Goal: Task Accomplishment & Management: Manage account settings

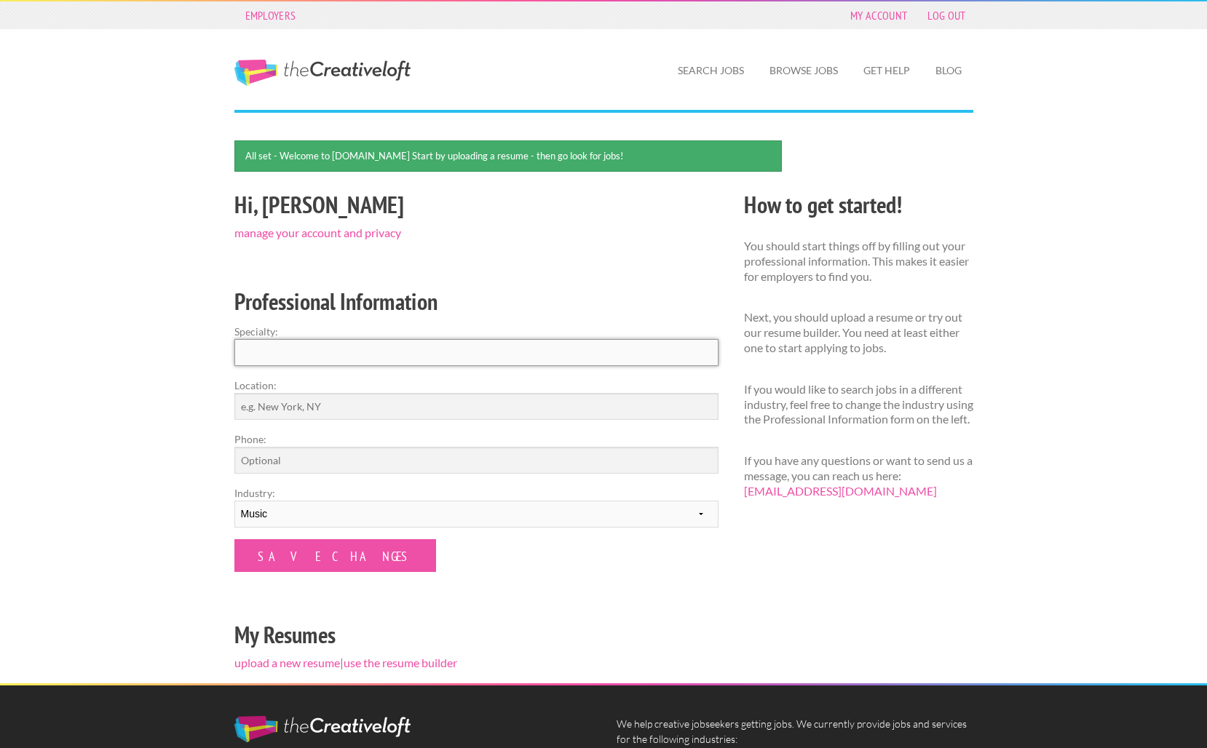
click at [590, 358] on input "Specialty:" at bounding box center [476, 352] width 484 height 27
type input "Vocalist"
click at [509, 404] on input "Location:" at bounding box center [476, 406] width 484 height 27
type input "Los Angeles, CA, USA"
click at [332, 465] on input "Phone:" at bounding box center [476, 460] width 484 height 27
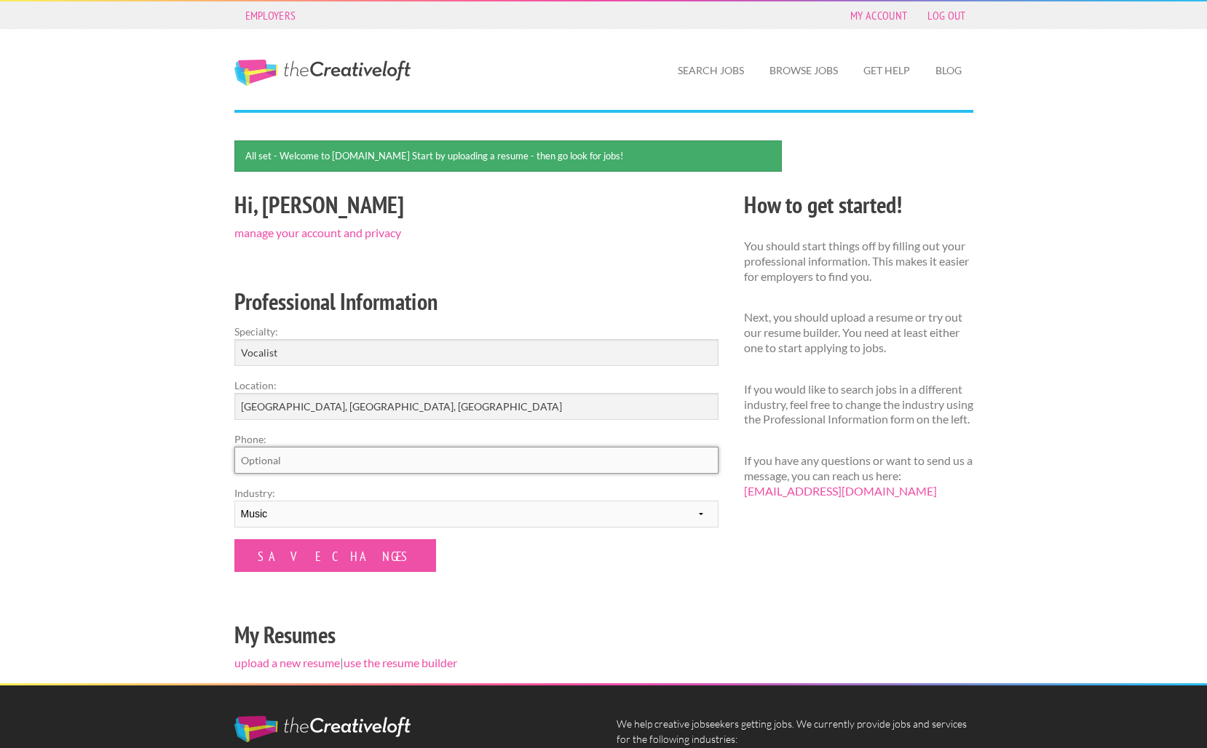
type input "8182871478"
click at [333, 517] on select "--------- Fashion Interior Design Photography Event Planning Entertainment Musi…" at bounding box center [476, 514] width 484 height 27
click at [234, 501] on select "--------- Fashion Interior Design Photography Event Planning Entertainment Musi…" at bounding box center [476, 514] width 484 height 27
click at [302, 559] on input "Save Changes" at bounding box center [335, 555] width 202 height 33
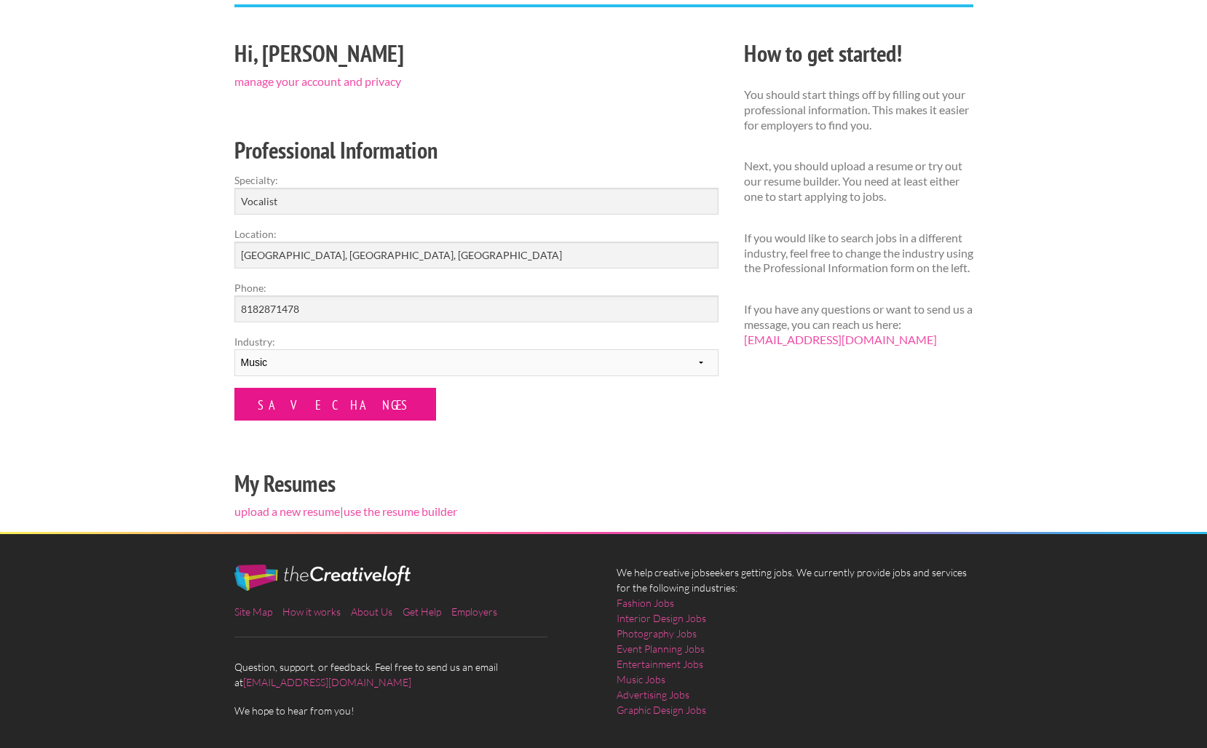
scroll to position [156, 0]
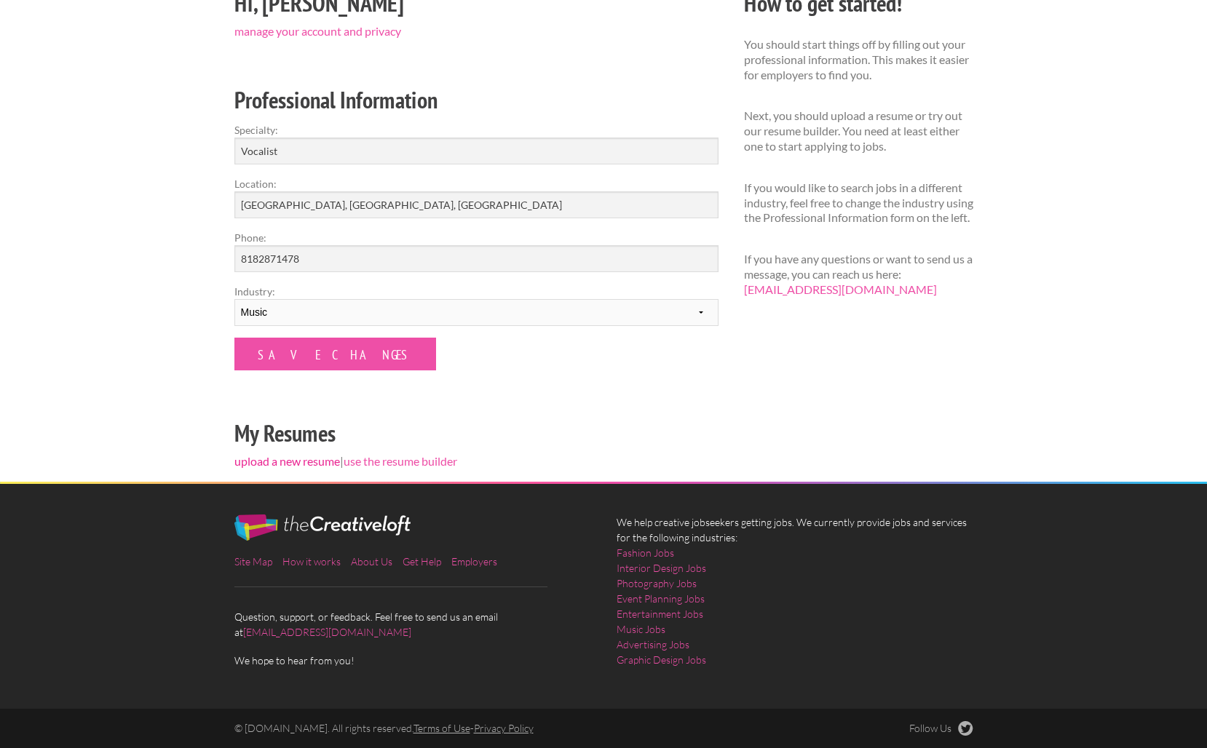
click at [288, 462] on link "upload a new resume" at bounding box center [287, 461] width 106 height 14
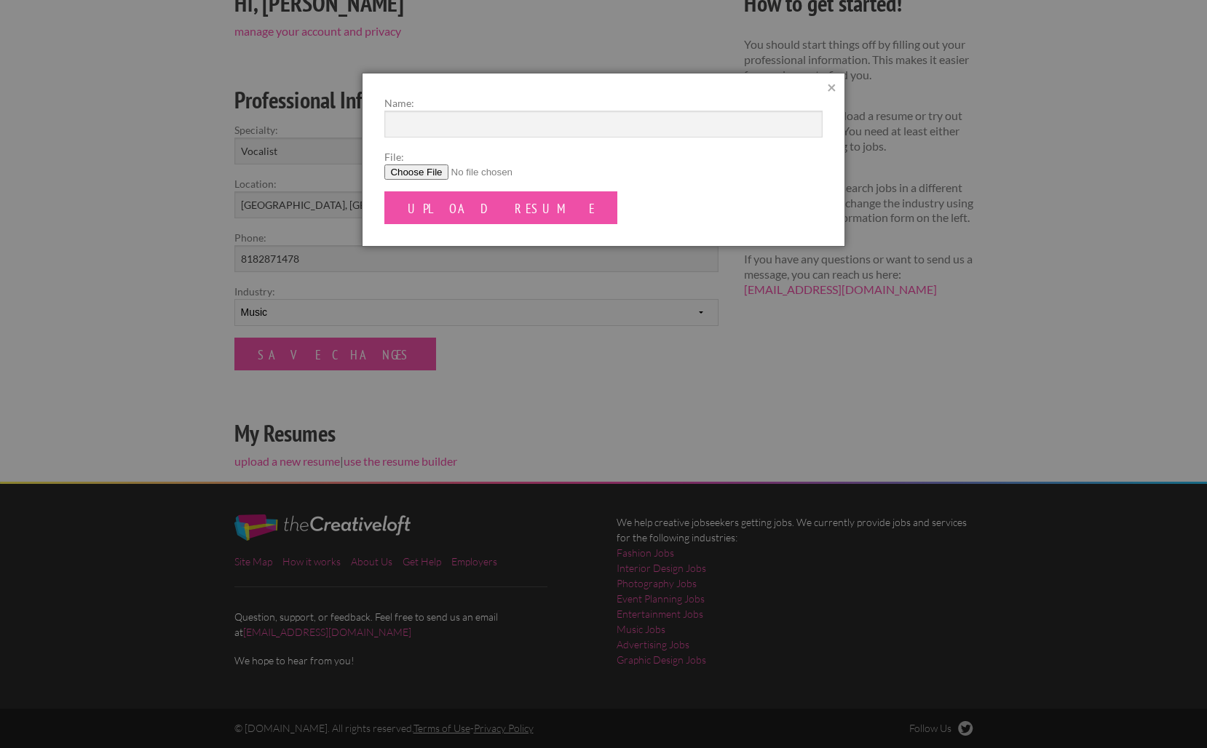
click at [425, 172] on input "File:" at bounding box center [602, 172] width 437 height 15
type input "C:\fakepath\Music Resume 2025.pdf"
click at [431, 128] on input "Name:" at bounding box center [602, 124] width 437 height 27
type input "LSerafine Music Resume"
click at [423, 211] on input "Upload Resume" at bounding box center [500, 207] width 233 height 33
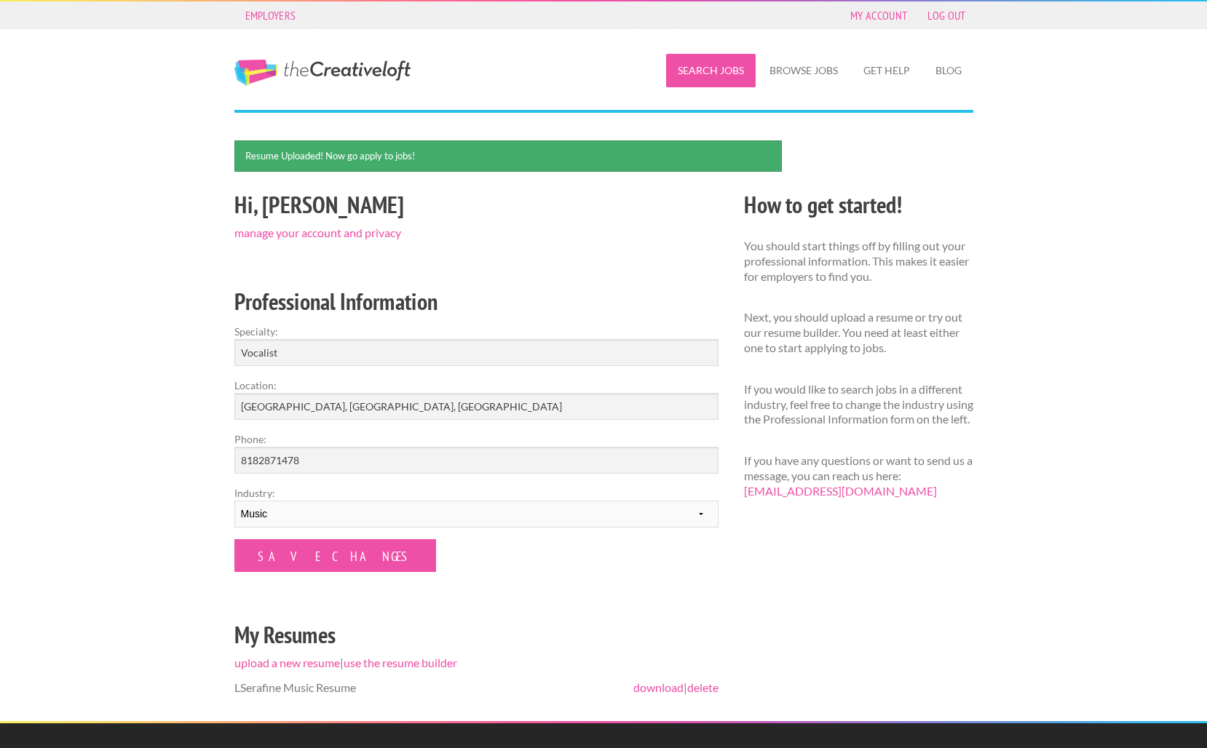
click at [725, 74] on link "Search Jobs" at bounding box center [711, 70] width 90 height 33
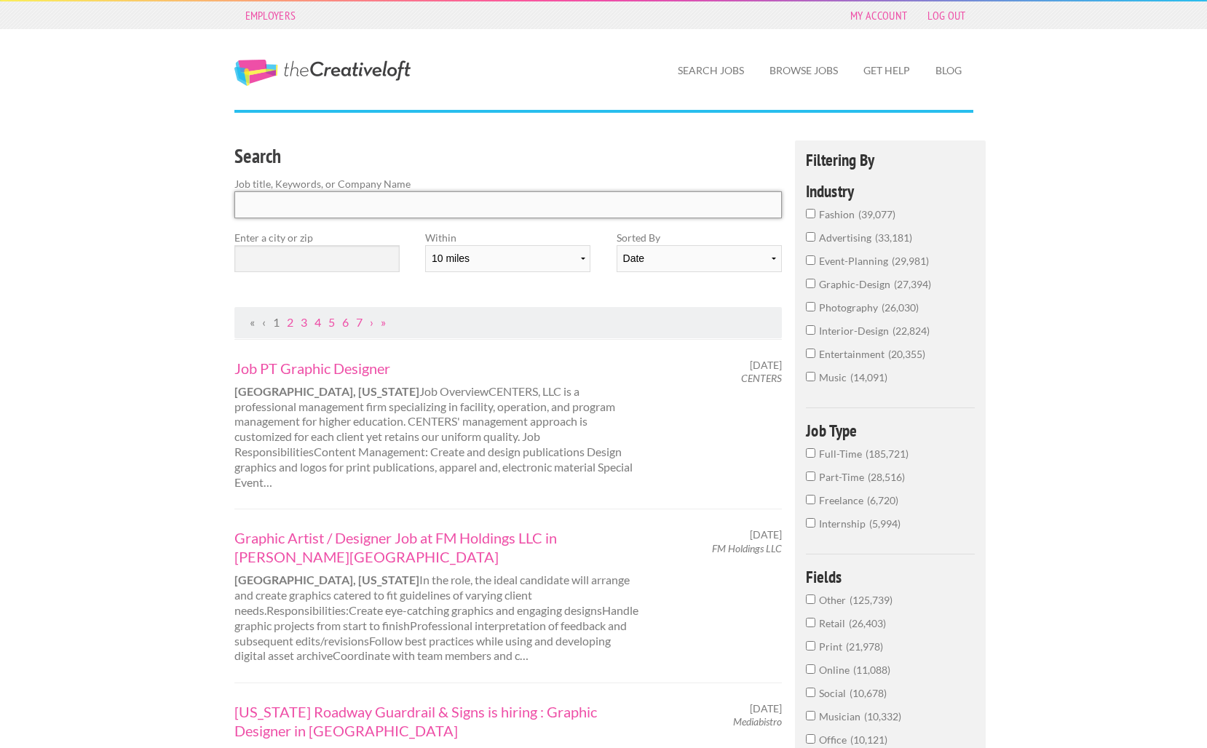
click at [407, 205] on input "Search" at bounding box center [508, 204] width 548 height 27
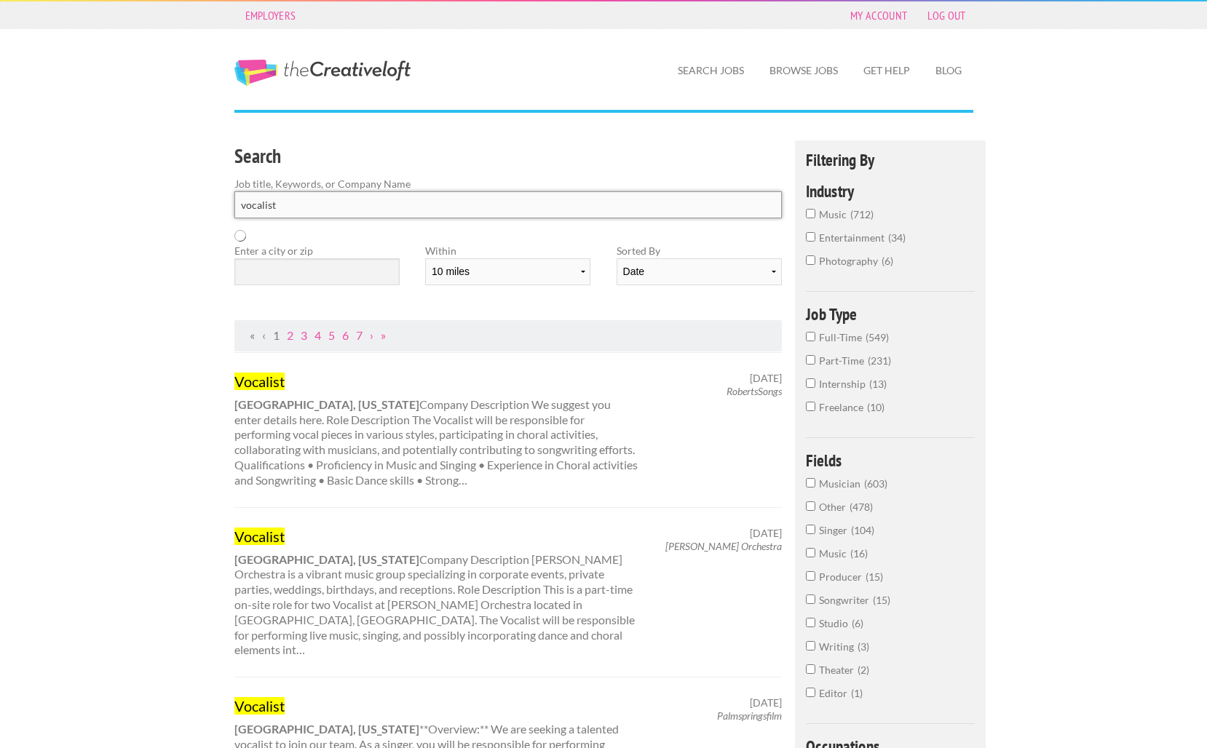
click button "submit" at bounding box center [0, 0] width 0 height 0
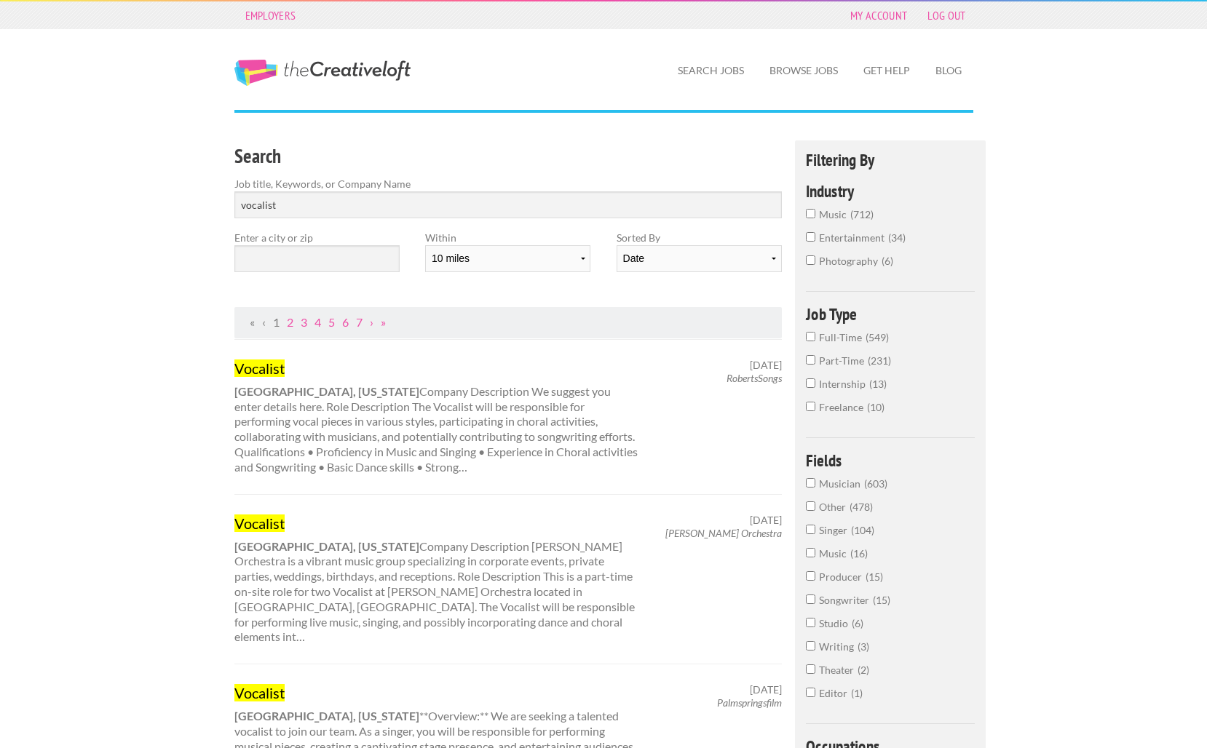
click at [811, 215] on input "music 712" at bounding box center [810, 213] width 9 height 9
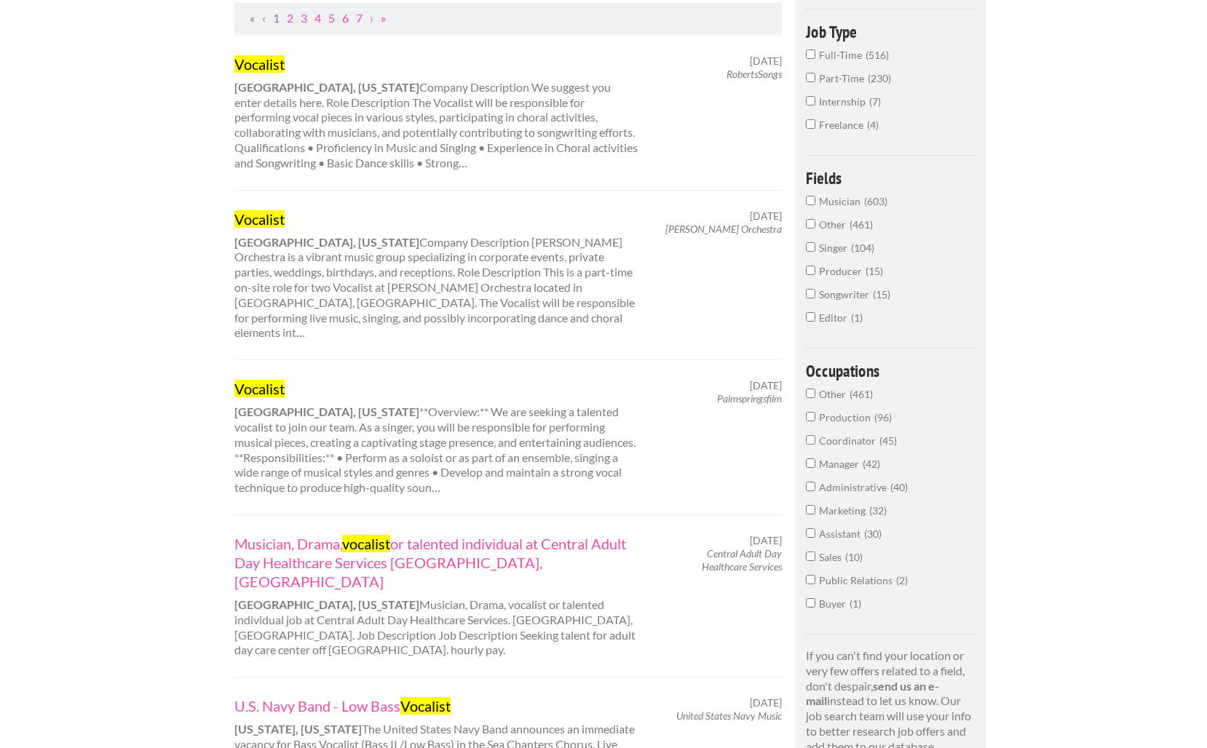
scroll to position [389, 0]
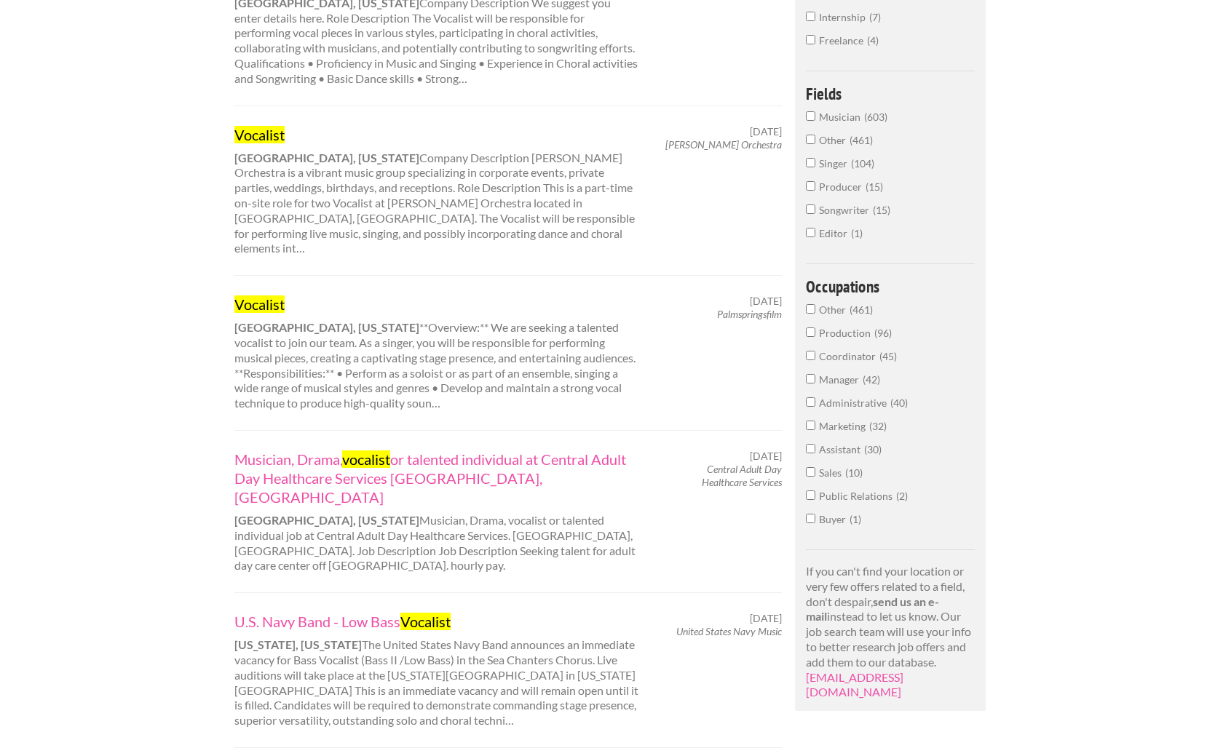
click at [811, 116] on input "Musician 603" at bounding box center [810, 115] width 9 height 9
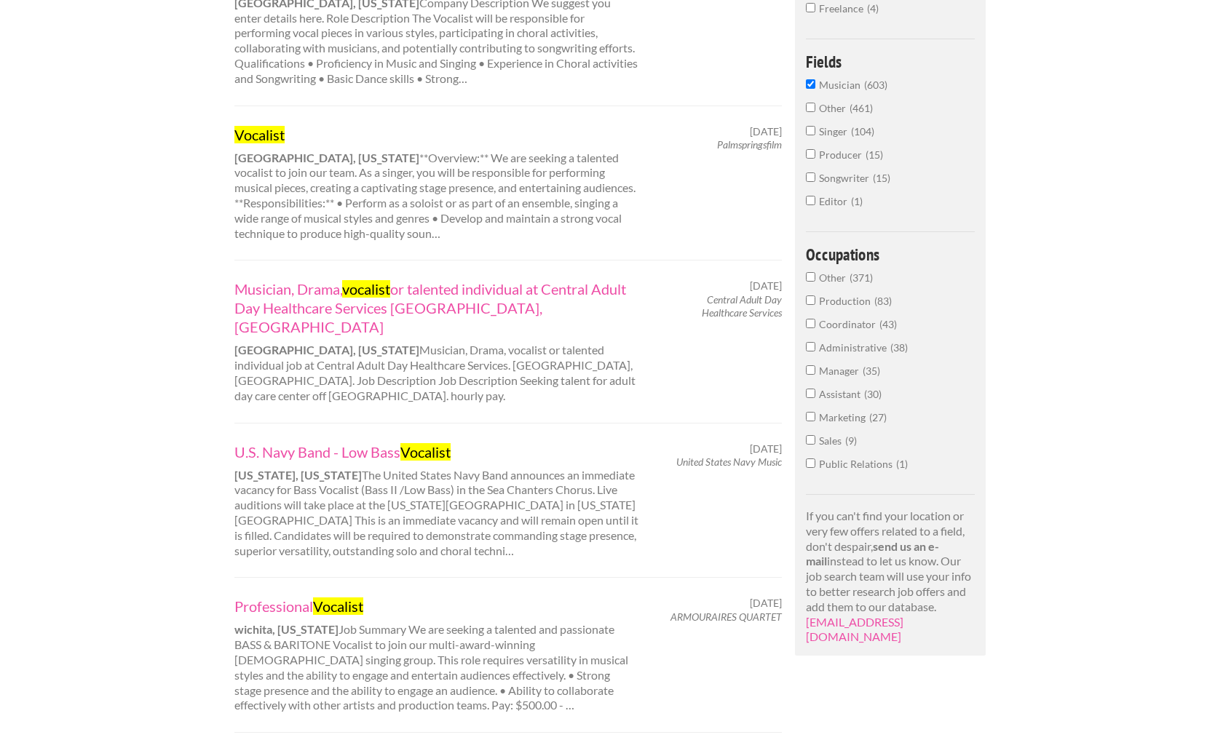
click at [810, 133] on input "Singer 104" at bounding box center [810, 130] width 9 height 9
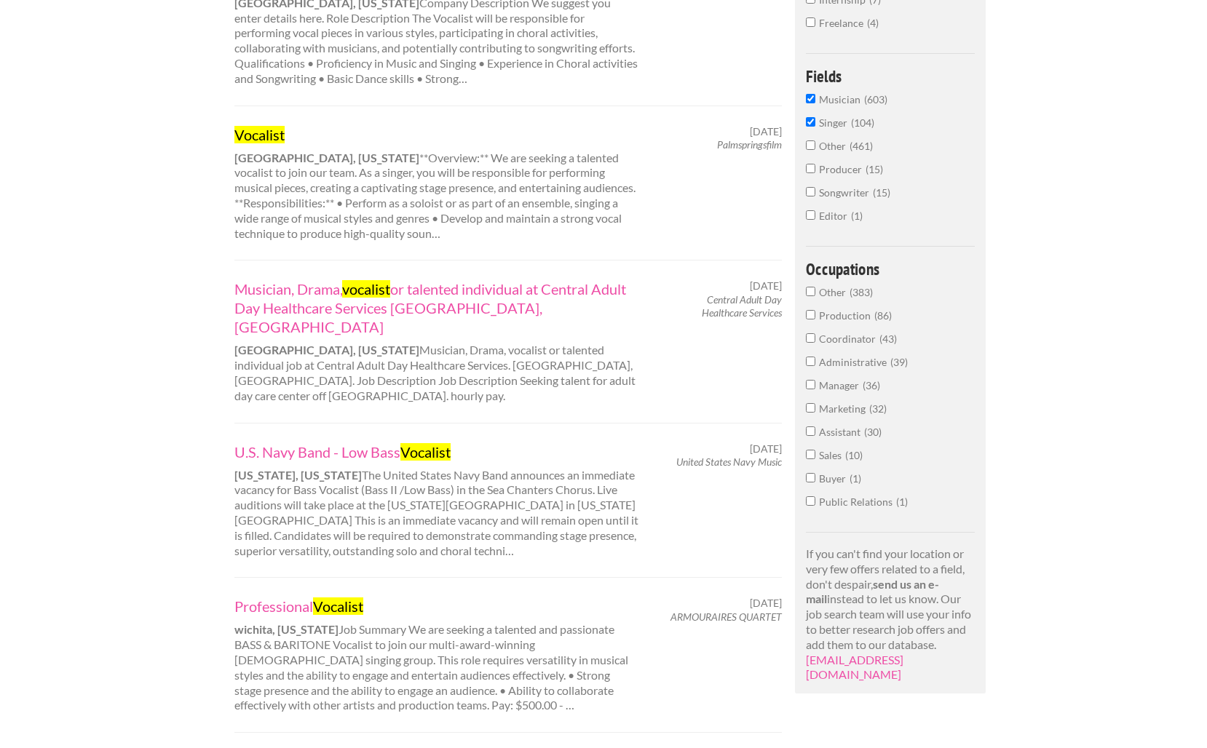
click at [812, 190] on input "Songwriter 15" at bounding box center [810, 191] width 9 height 9
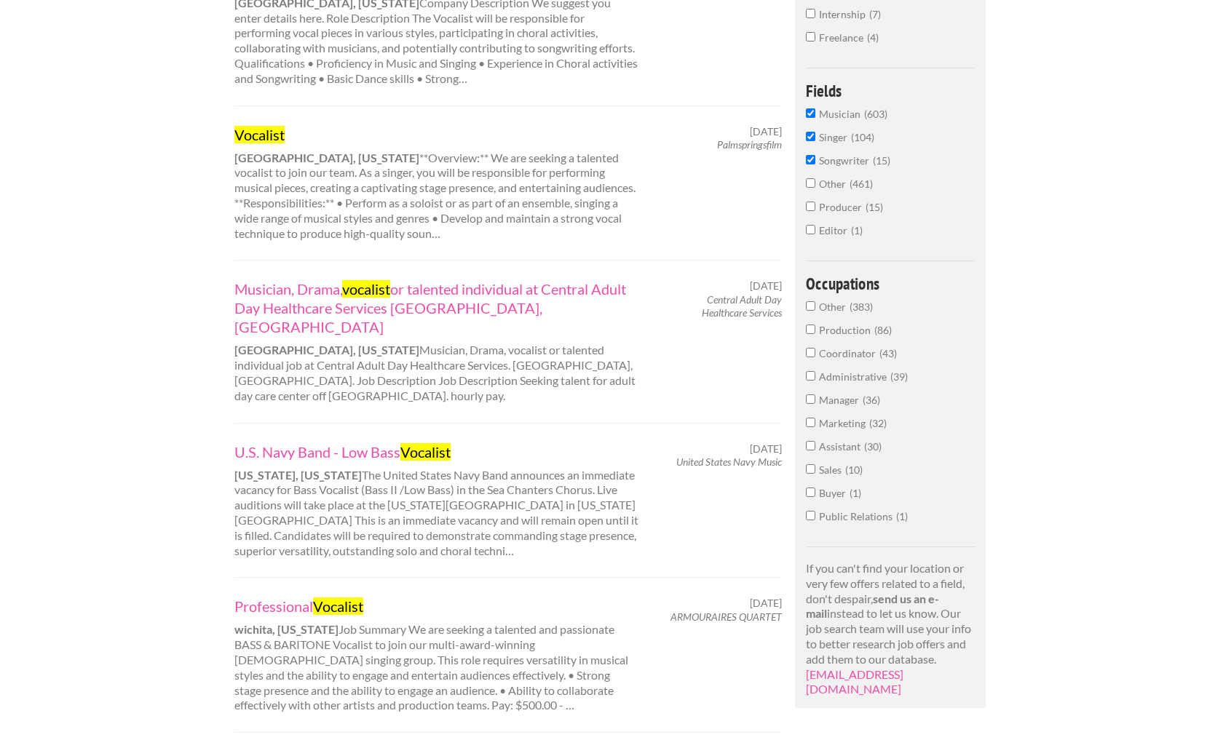
scroll to position [389, 0]
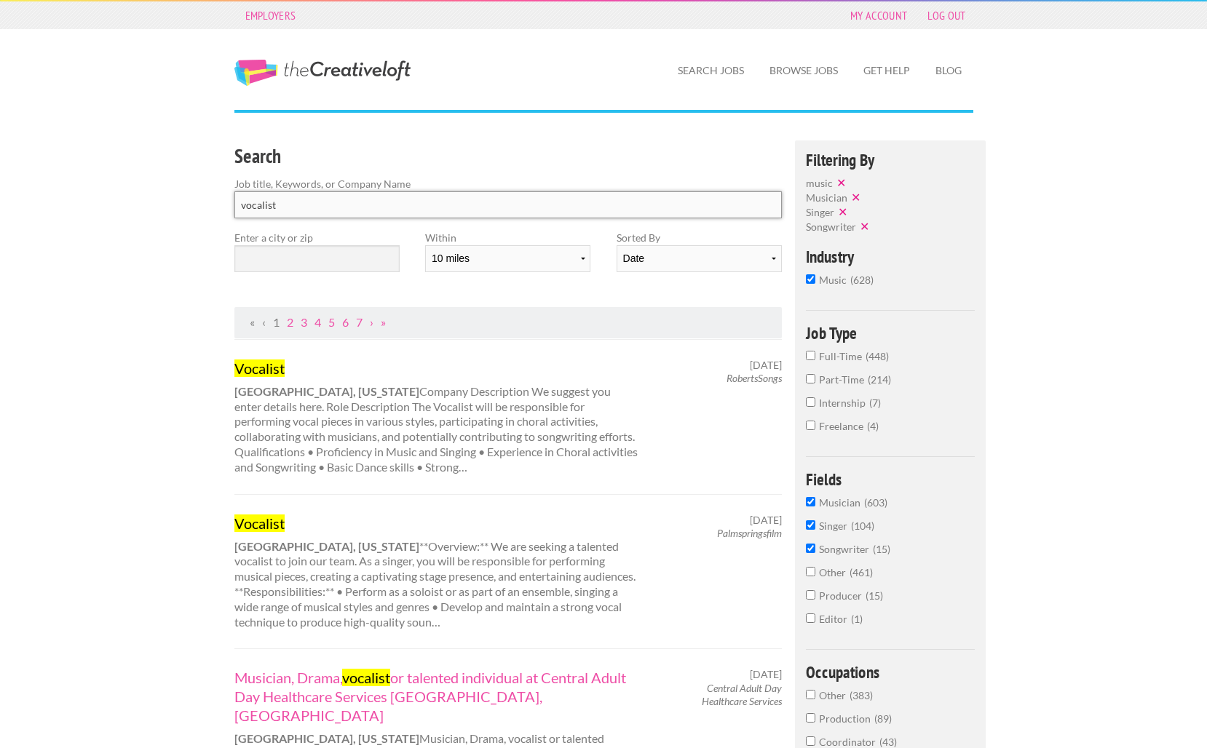
click at [337, 209] on input "vocalist" at bounding box center [508, 204] width 548 height 27
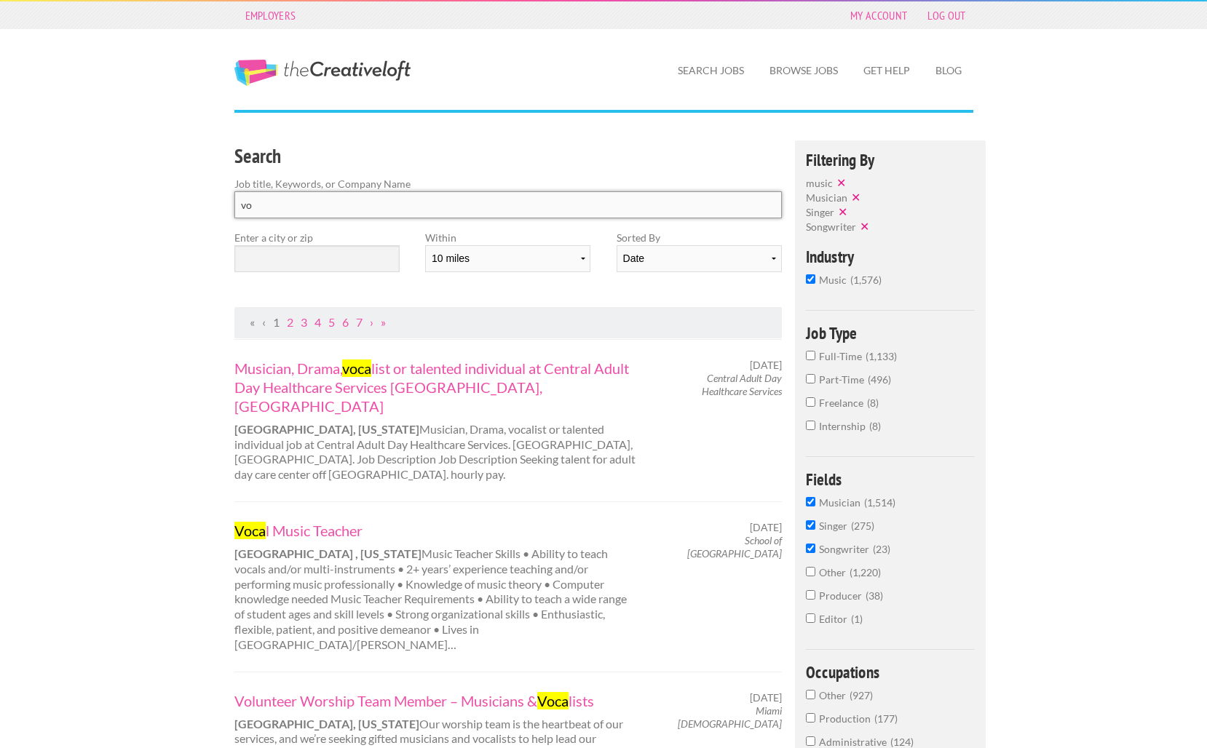
type input "v"
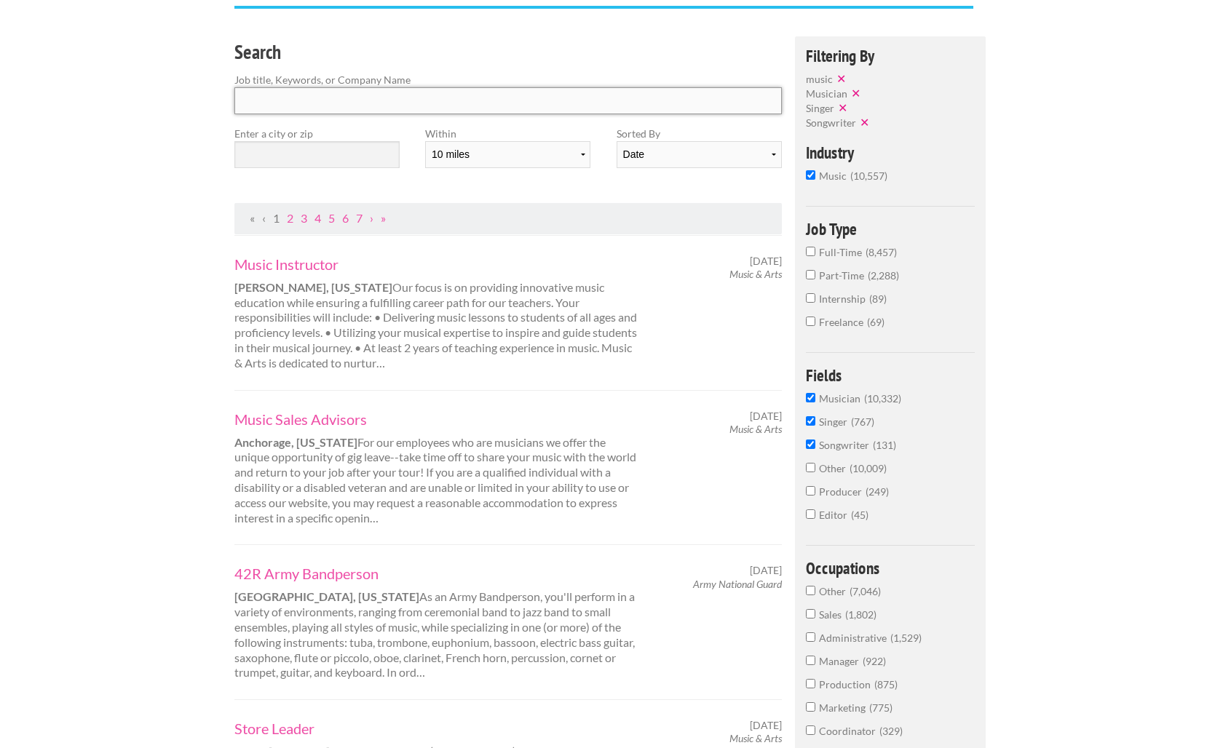
scroll to position [90, 0]
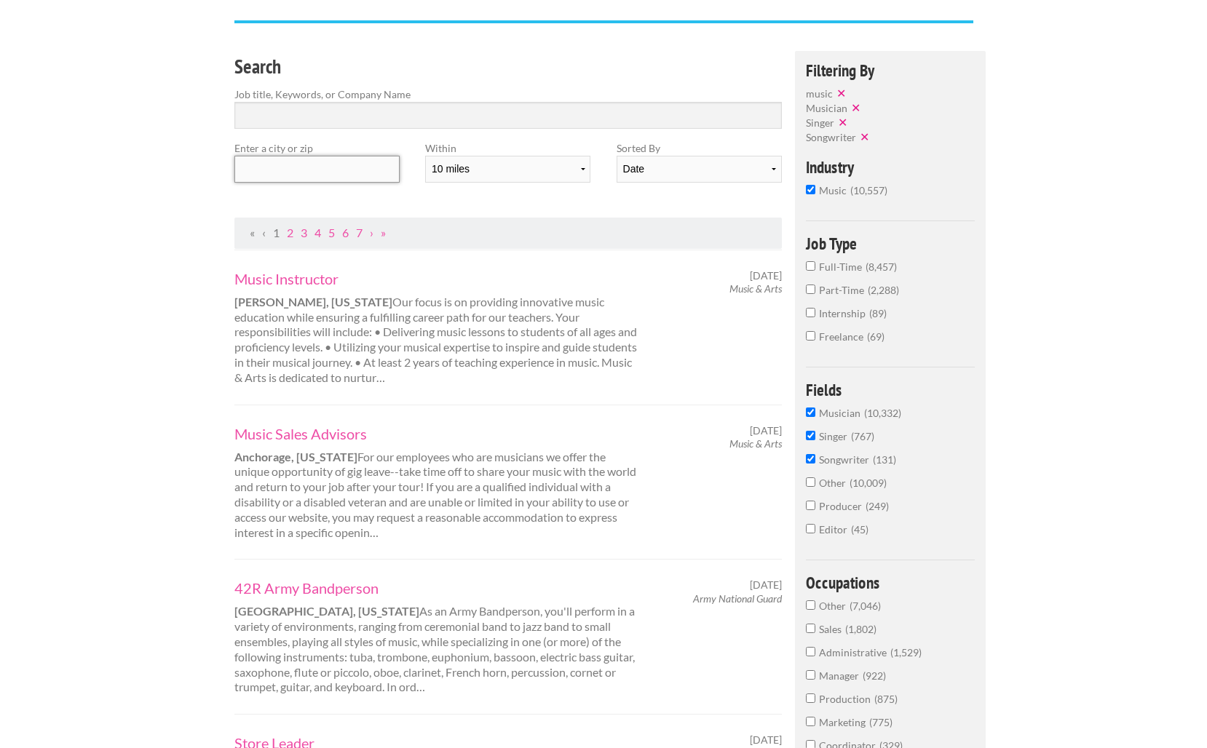
click at [286, 171] on input "text" at bounding box center [316, 169] width 165 height 27
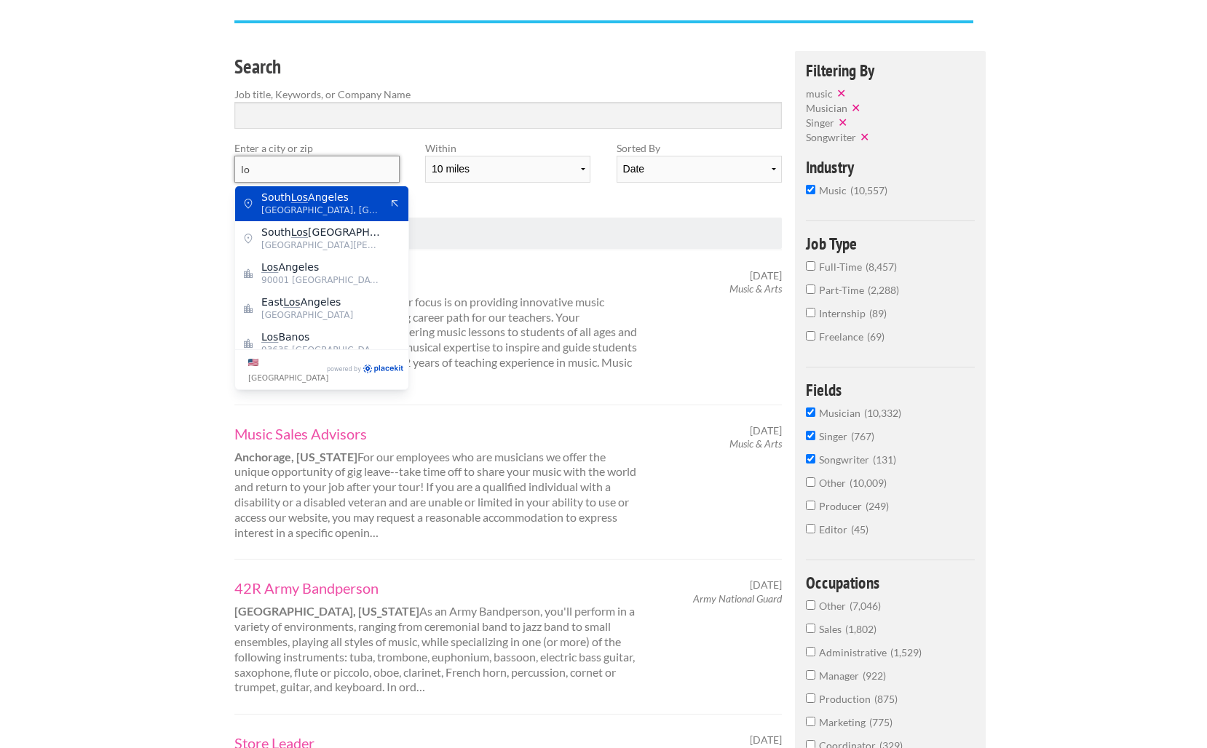
type input "l"
type input "90278"
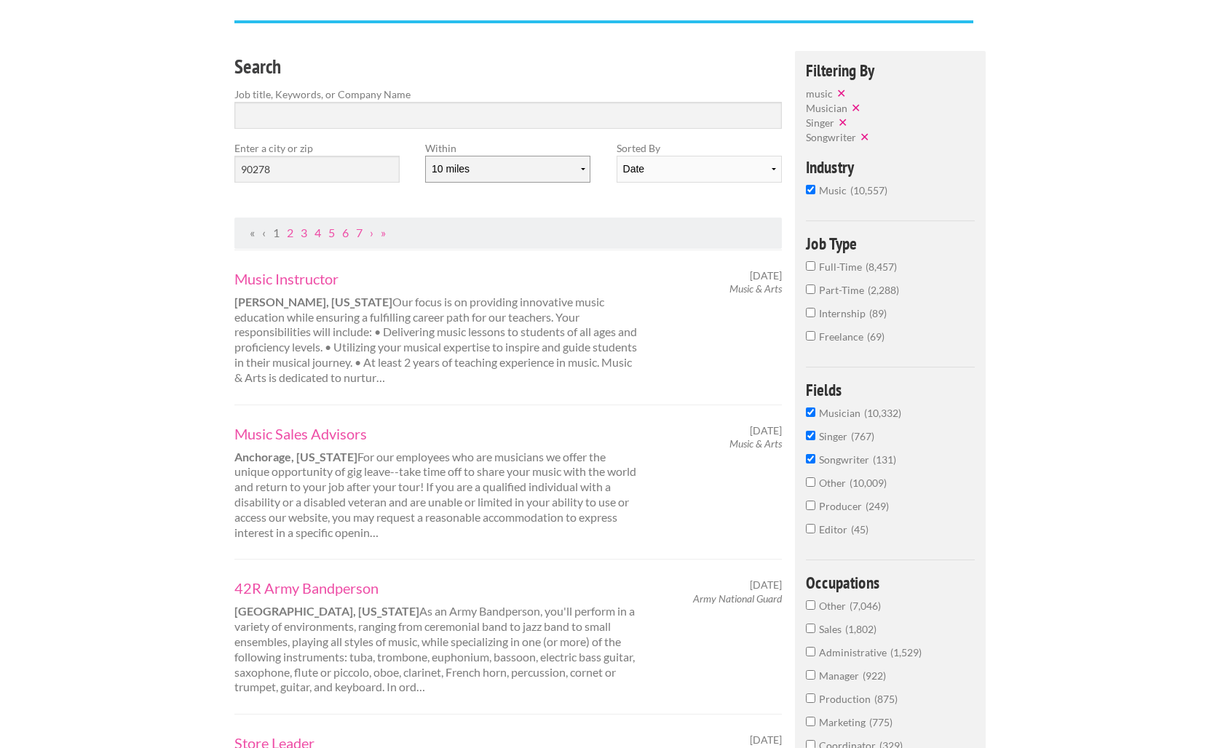
click at [489, 169] on select "10 miles 20 miles 50 miles 100 miles 200 miles 300 miles 400 miles 500 miles" at bounding box center [507, 169] width 165 height 27
select select "20"
click at [425, 156] on select "10 miles 20 miles 50 miles 100 miles 200 miles 300 miles 400 miles 500 miles" at bounding box center [507, 169] width 165 height 27
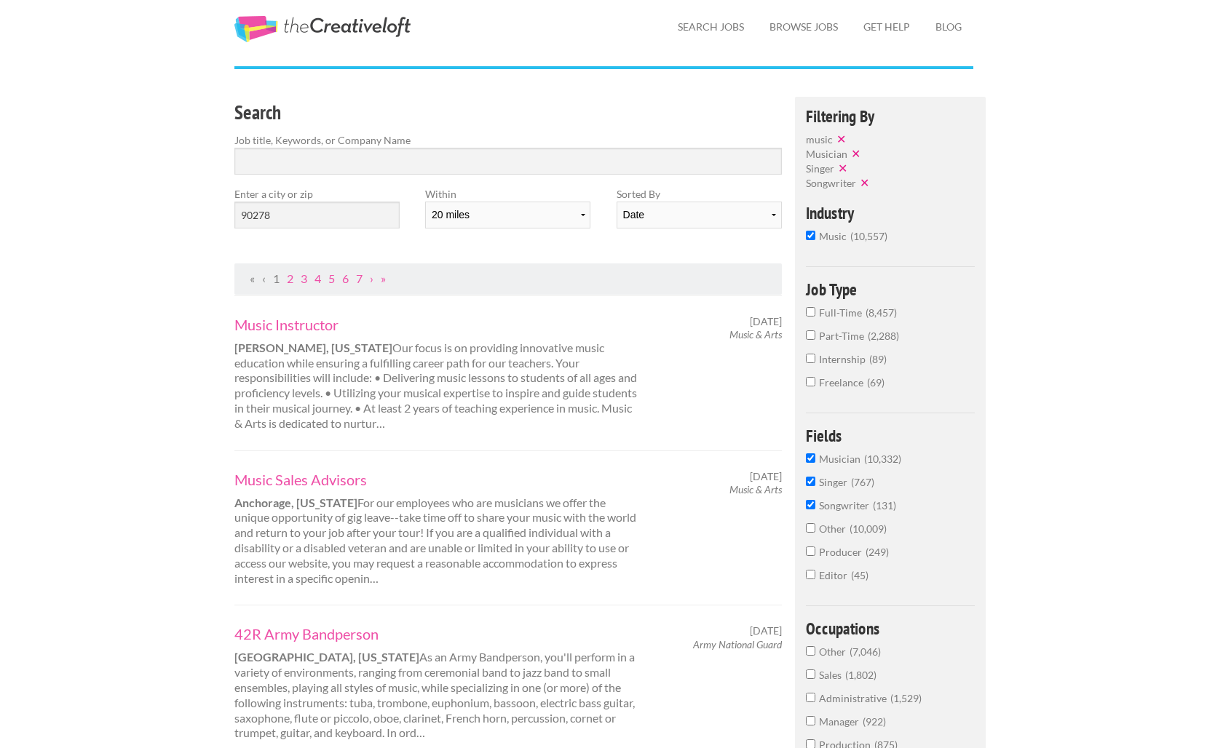
scroll to position [43, 0]
click at [352, 221] on input "90278" at bounding box center [316, 215] width 165 height 27
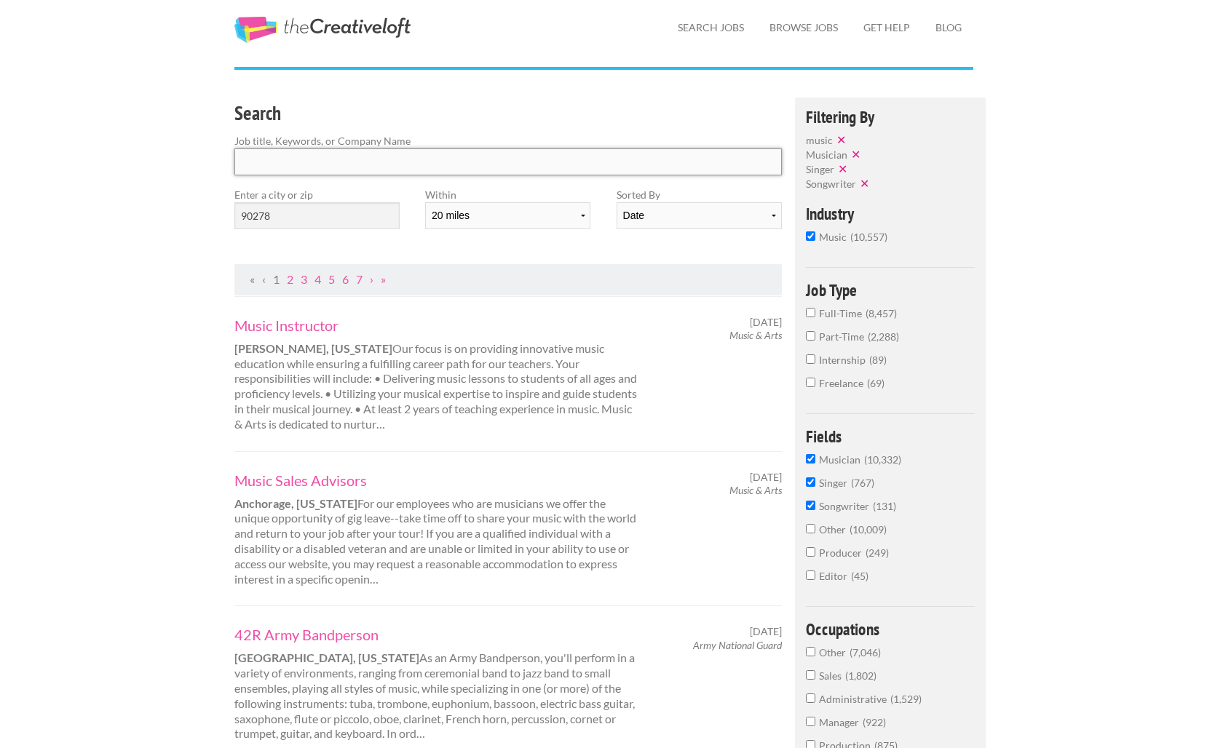
click at [514, 163] on input "Search" at bounding box center [508, 162] width 548 height 27
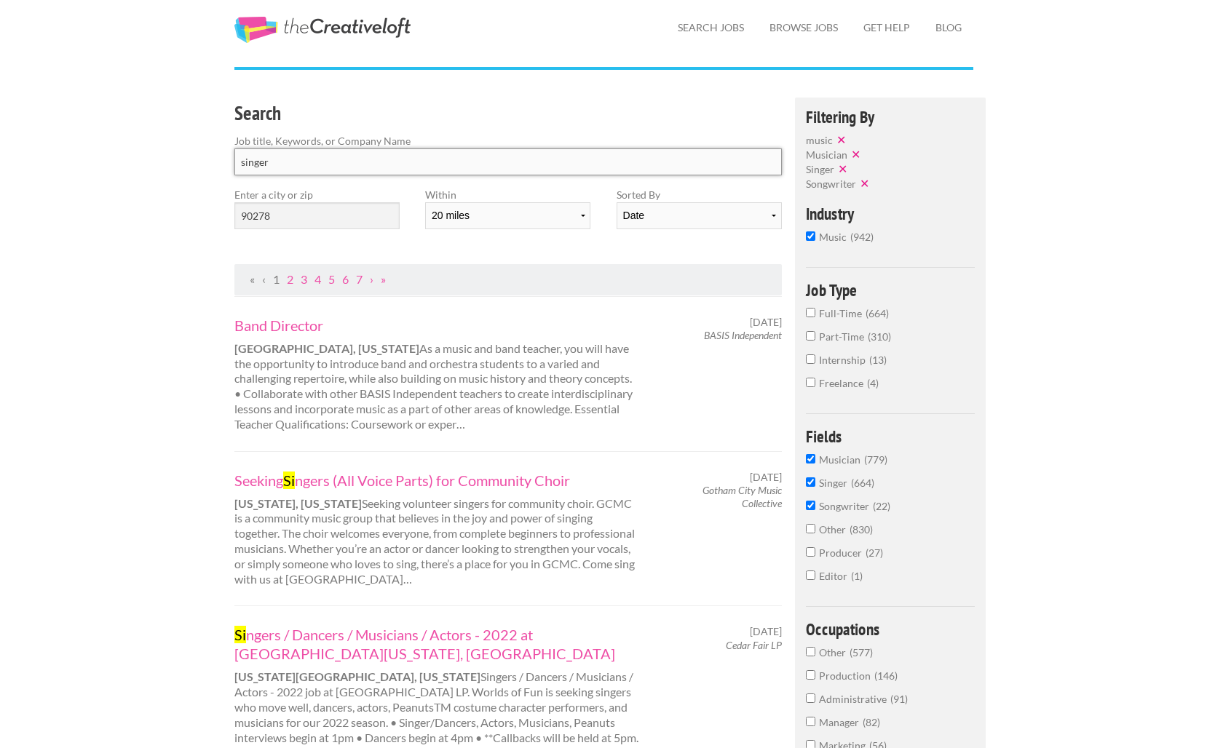
type input "singer"
click button "submit" at bounding box center [0, 0] width 0 height 0
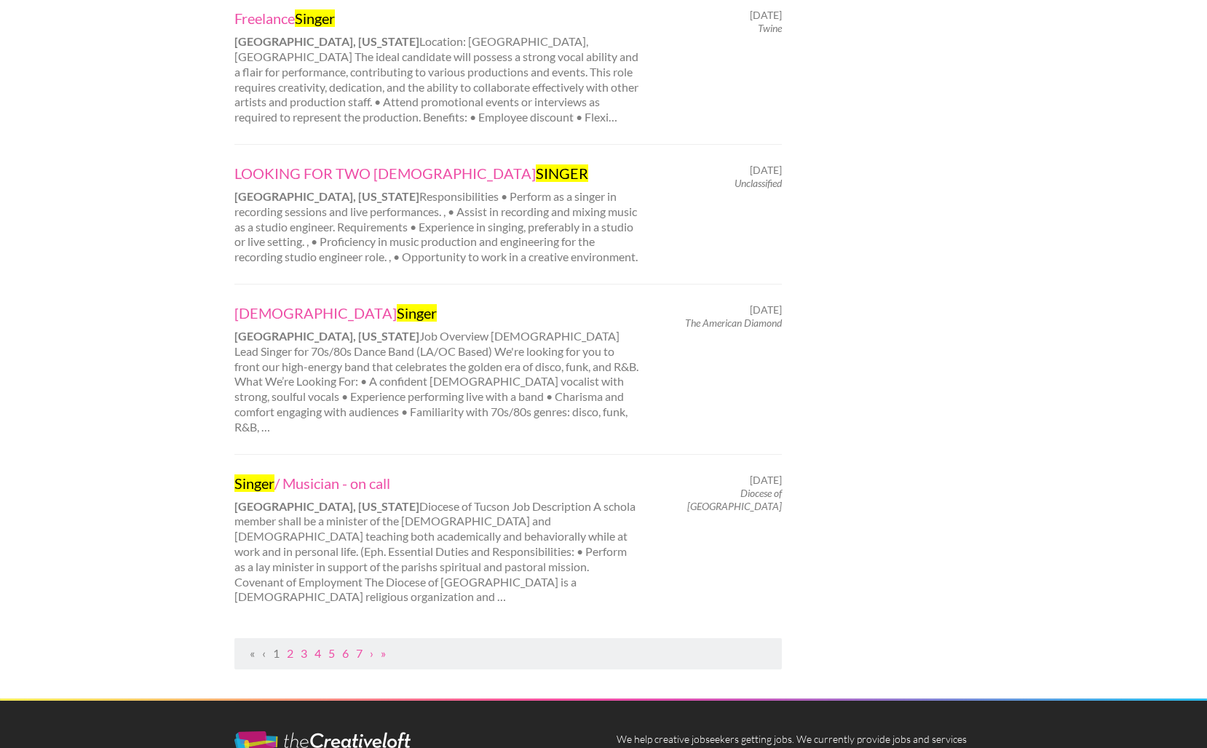
scroll to position [1366, 0]
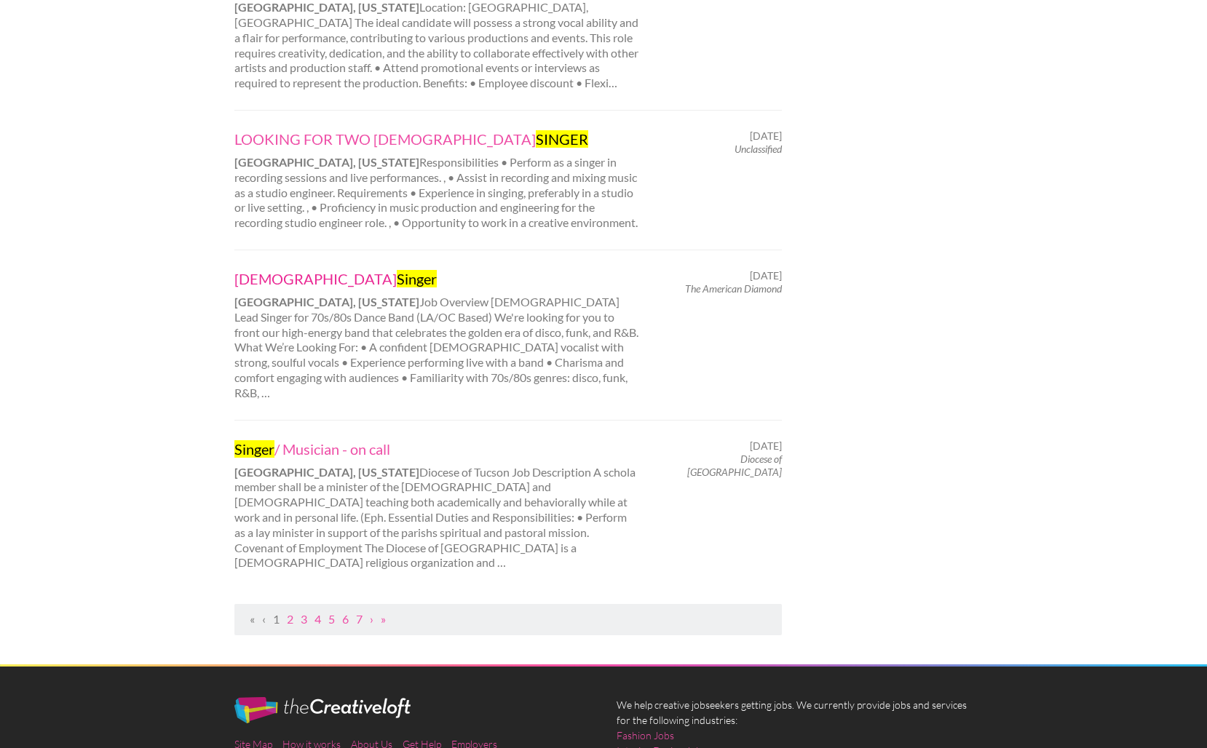
click at [280, 269] on link "Female Singer" at bounding box center [436, 278] width 405 height 19
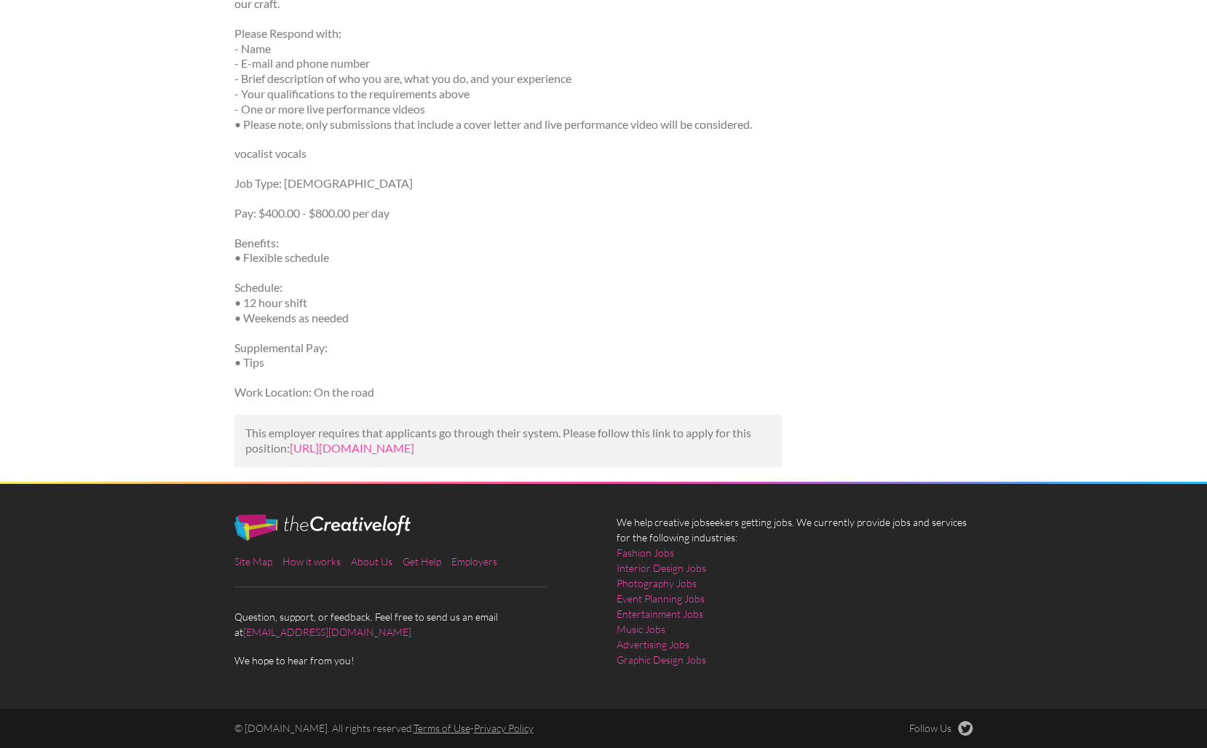
scroll to position [630, 0]
click at [407, 447] on link "[URL][DOMAIN_NAME]" at bounding box center [352, 448] width 124 height 14
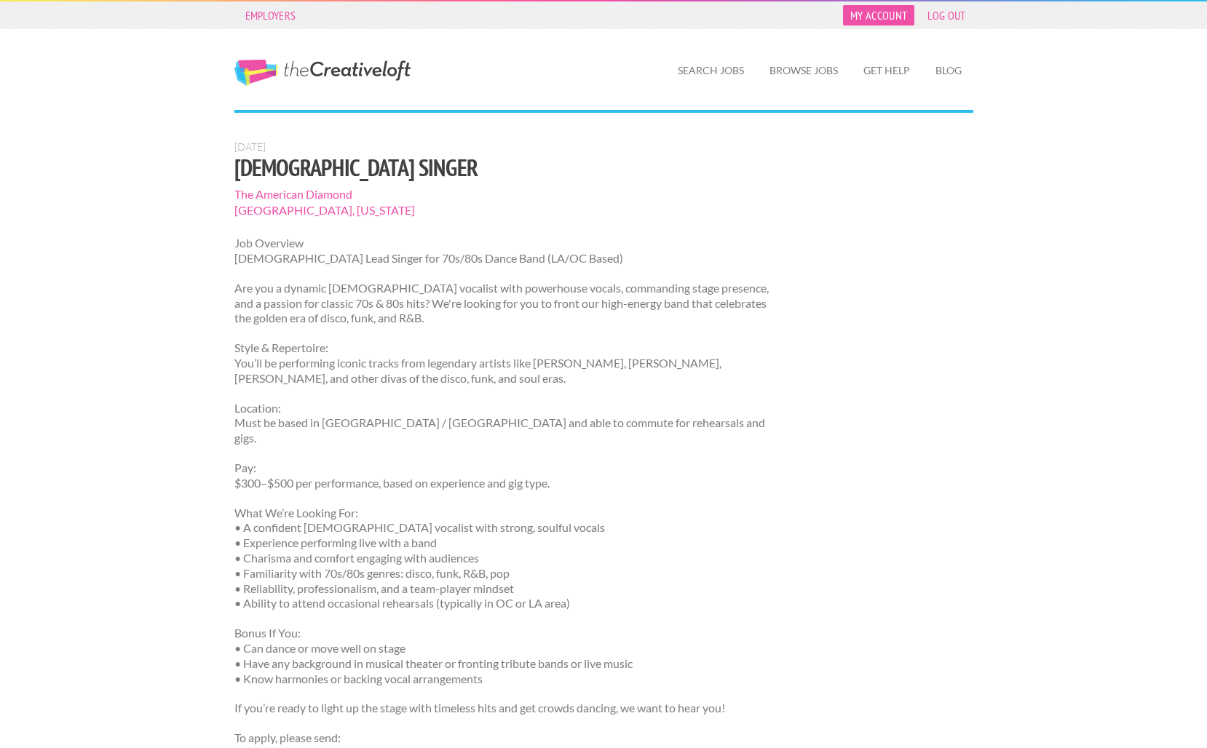
click at [895, 16] on link "My Account" at bounding box center [878, 15] width 71 height 20
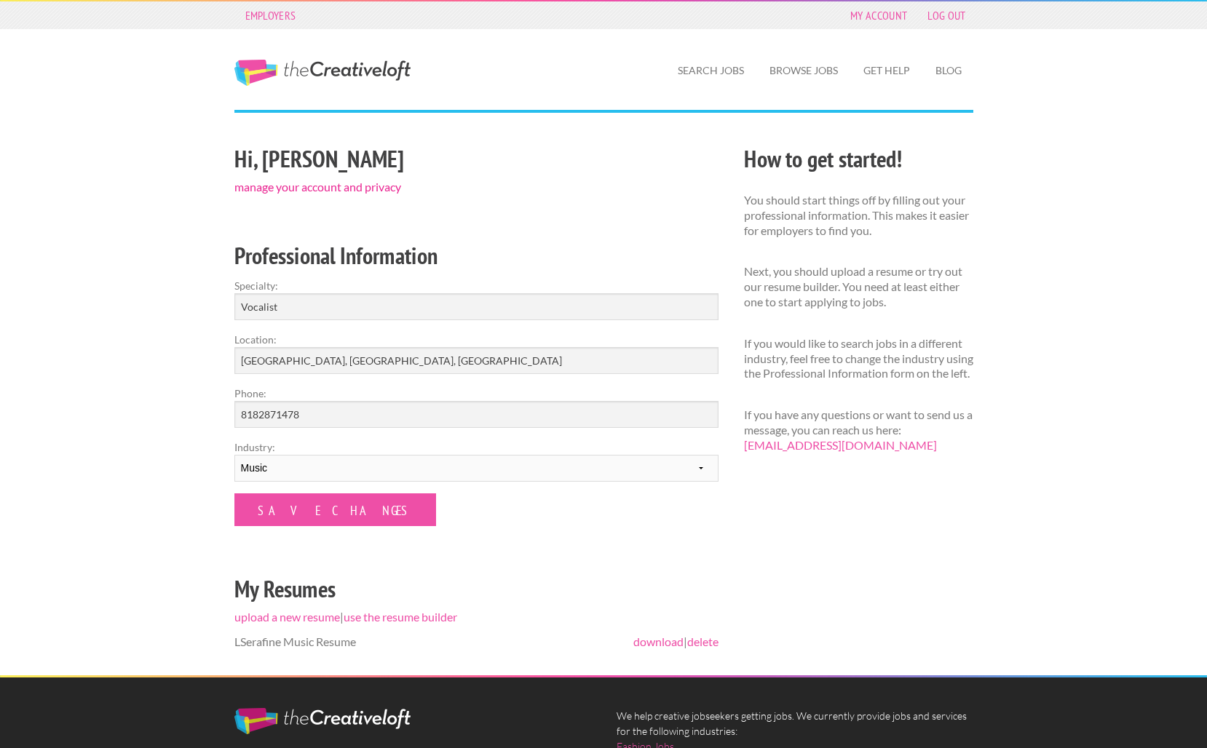
click at [327, 186] on link "manage your account and privacy" at bounding box center [317, 187] width 167 height 14
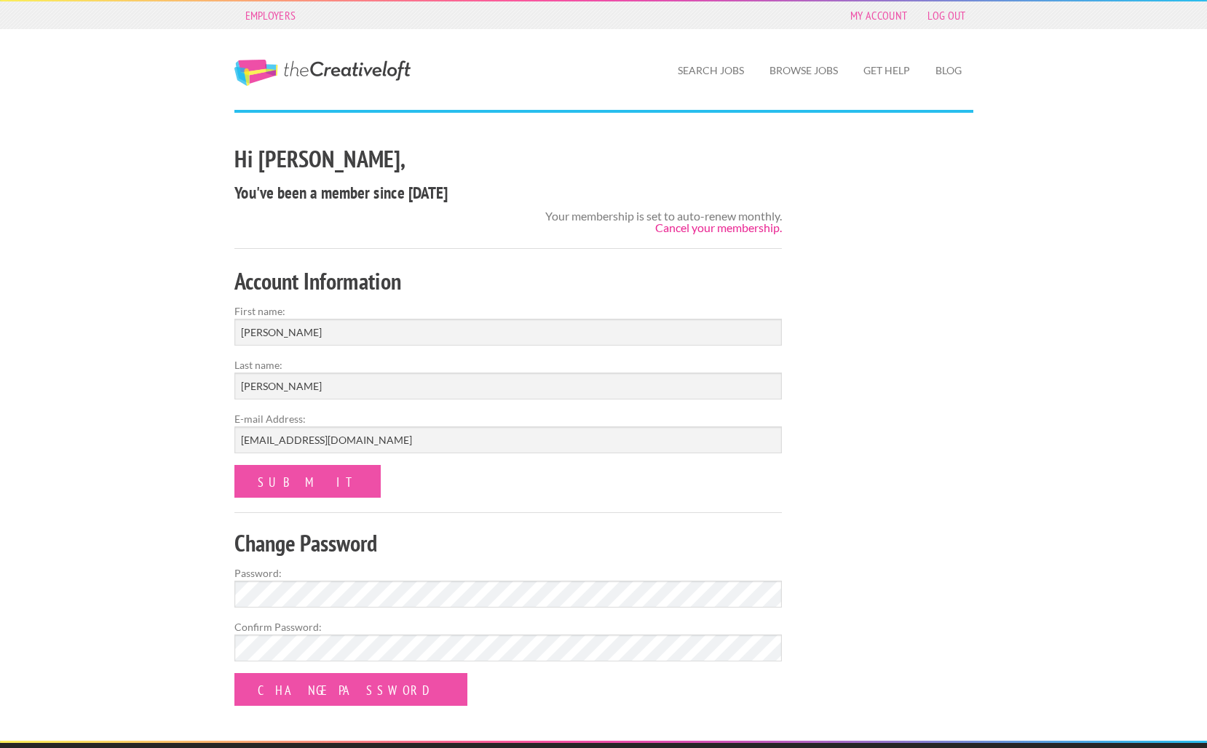
click at [685, 231] on link "Cancel your membership." at bounding box center [718, 228] width 127 height 14
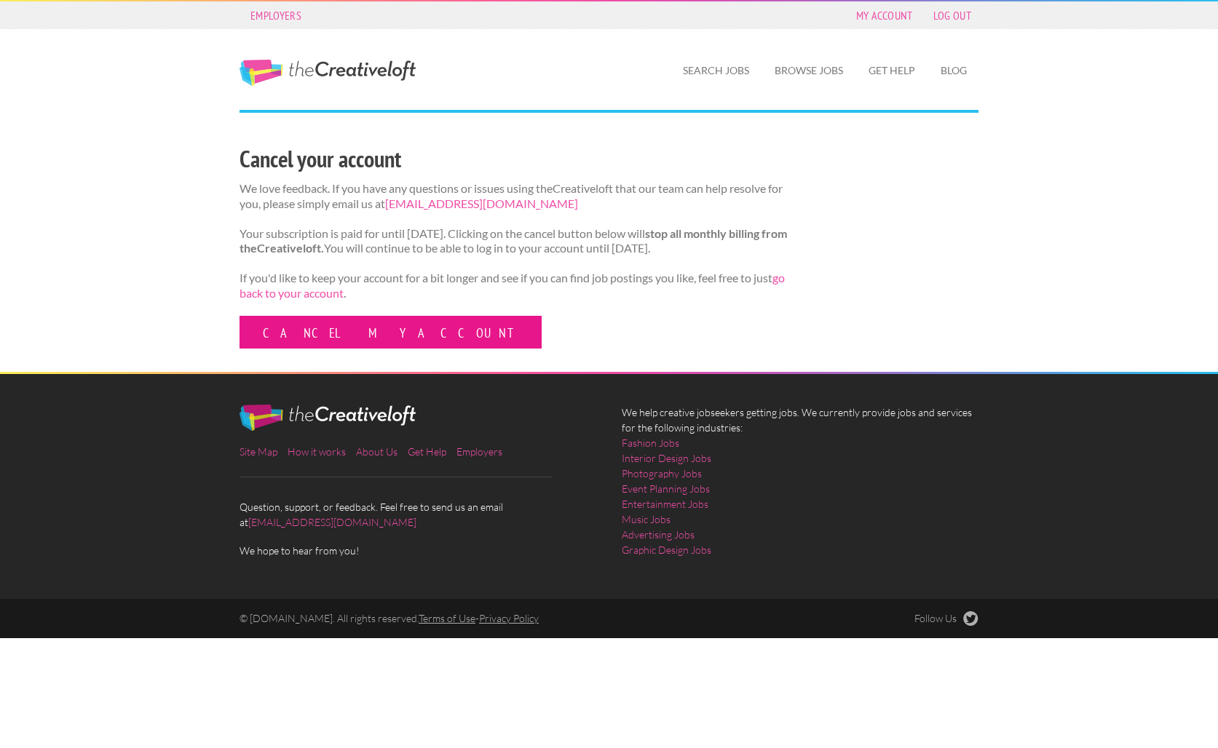
click at [325, 347] on link "Cancel my account" at bounding box center [390, 332] width 302 height 33
